Goal: Information Seeking & Learning: Learn about a topic

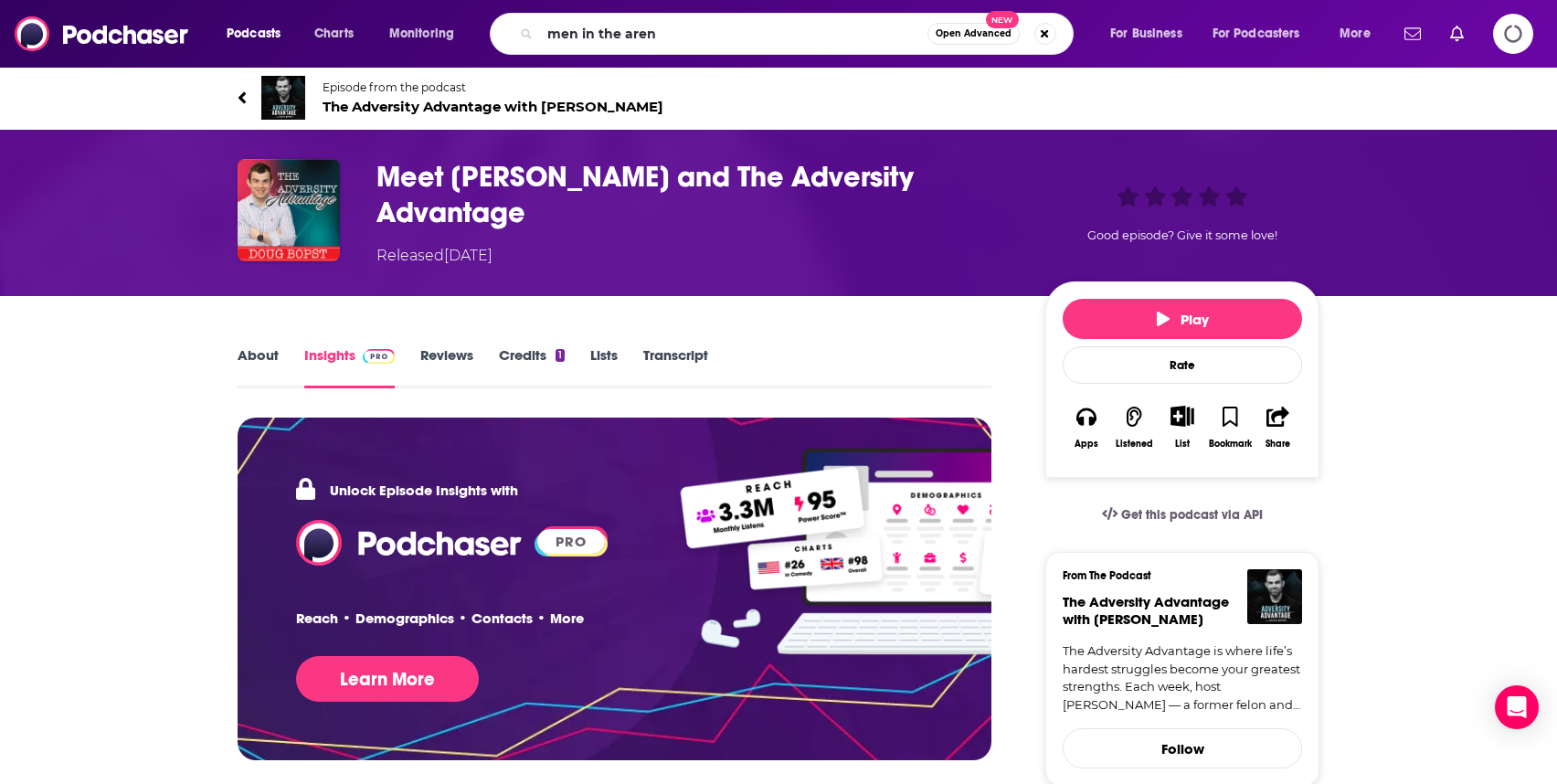
type input "men in the arena"
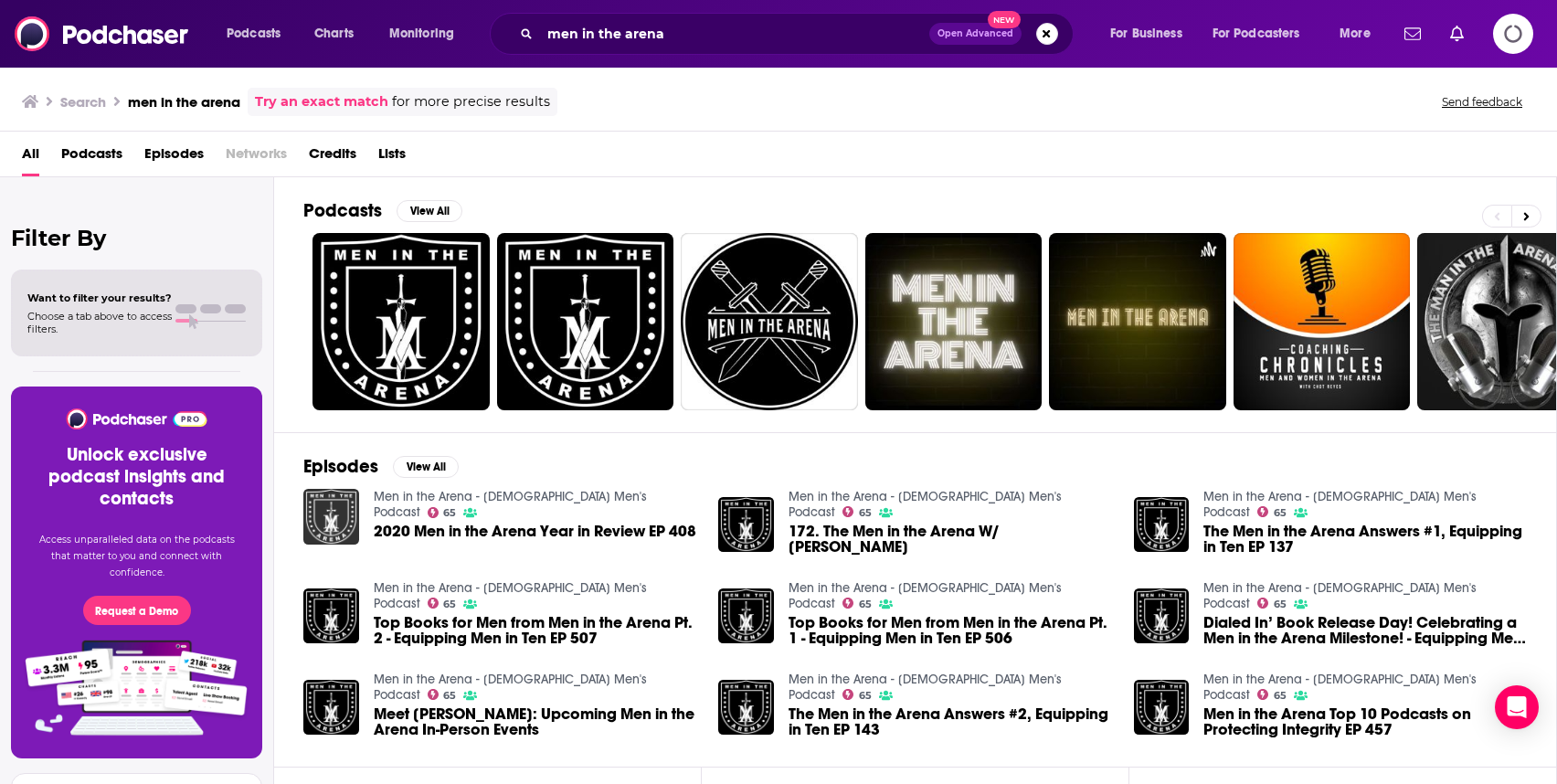
click at [344, 510] on img "2020 Men in the Arena Year in Review EP 408" at bounding box center [331, 516] width 55 height 55
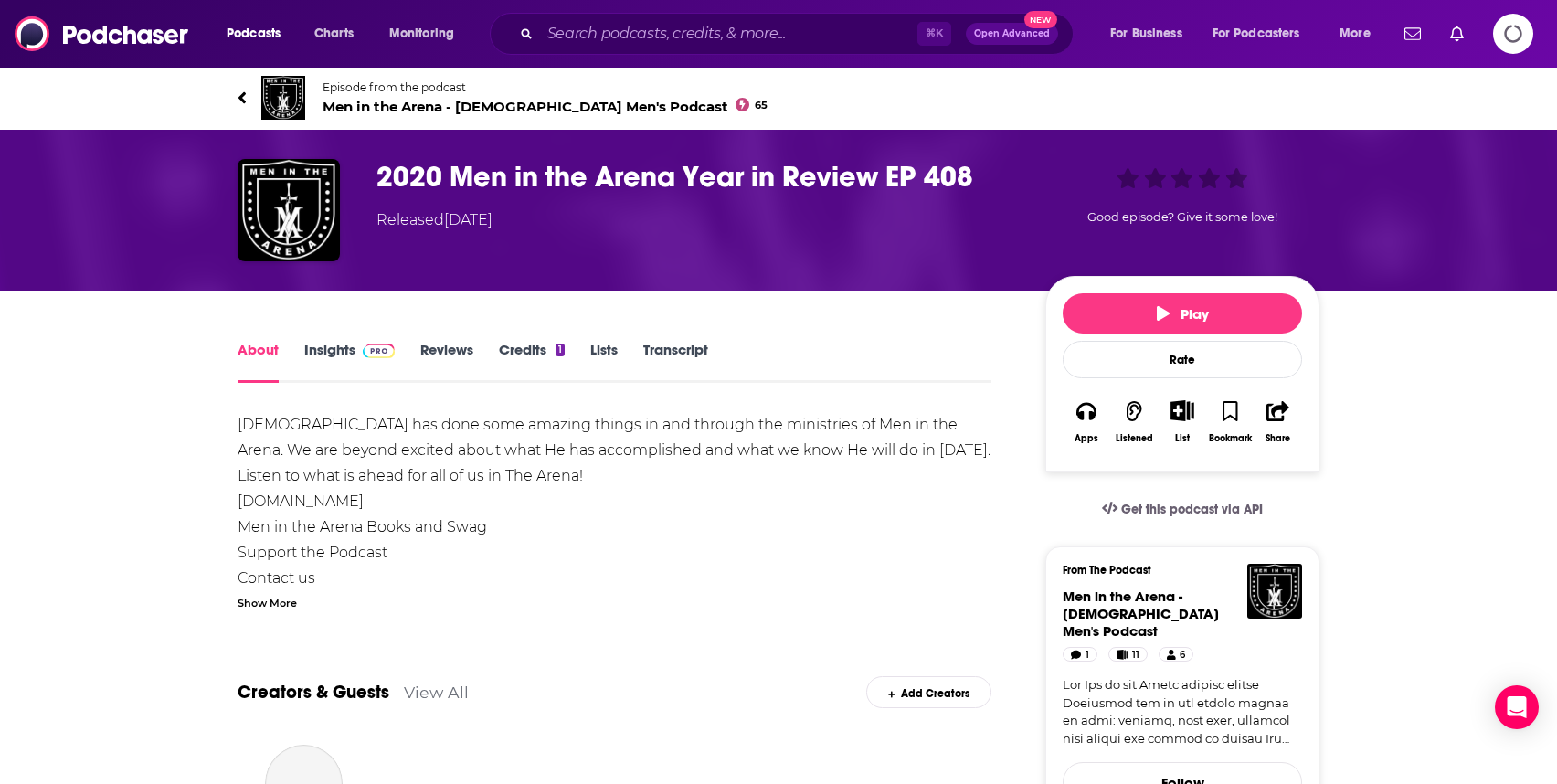
click at [374, 353] on img at bounding box center [378, 351] width 32 height 15
